Goal: Information Seeking & Learning: Check status

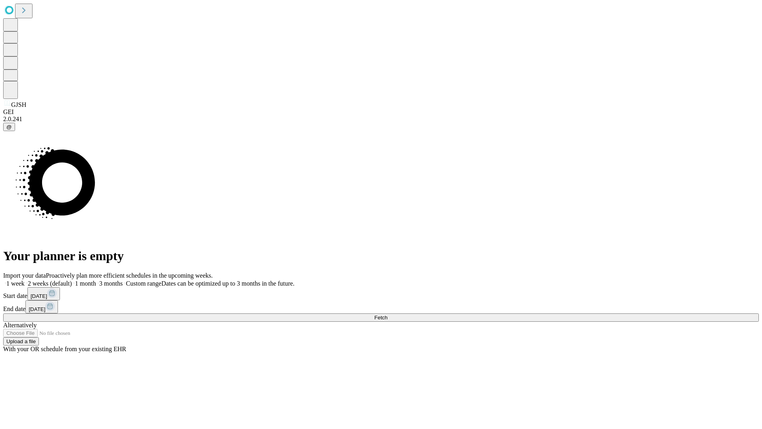
click at [387, 314] on span "Fetch" at bounding box center [380, 317] width 13 height 6
